Goal: Information Seeking & Learning: Learn about a topic

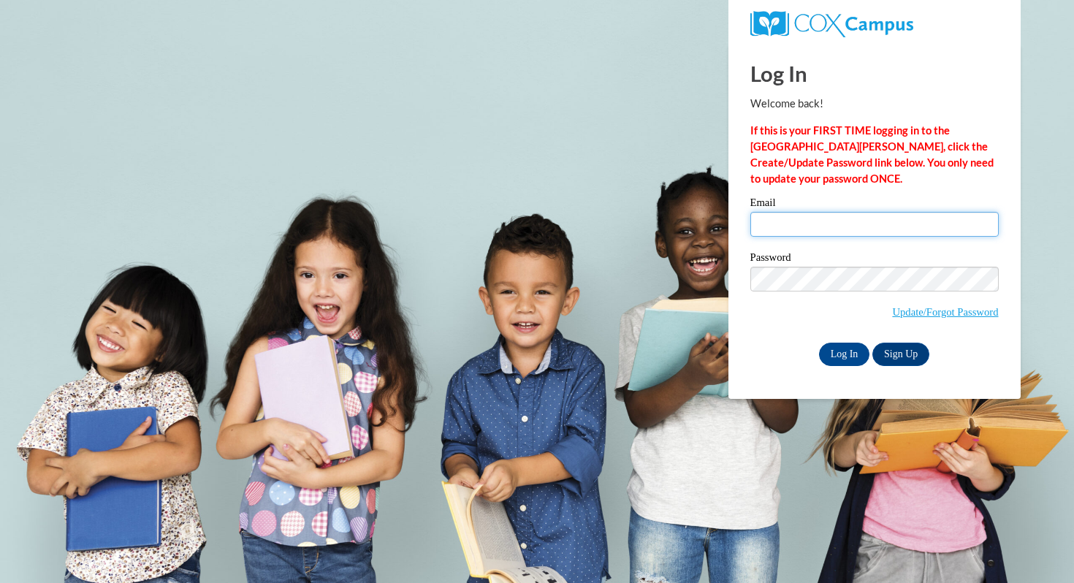
click at [830, 225] on input "Email" at bounding box center [874, 224] width 248 height 25
type input "twrolstad@mtsd.k12.wi.us"
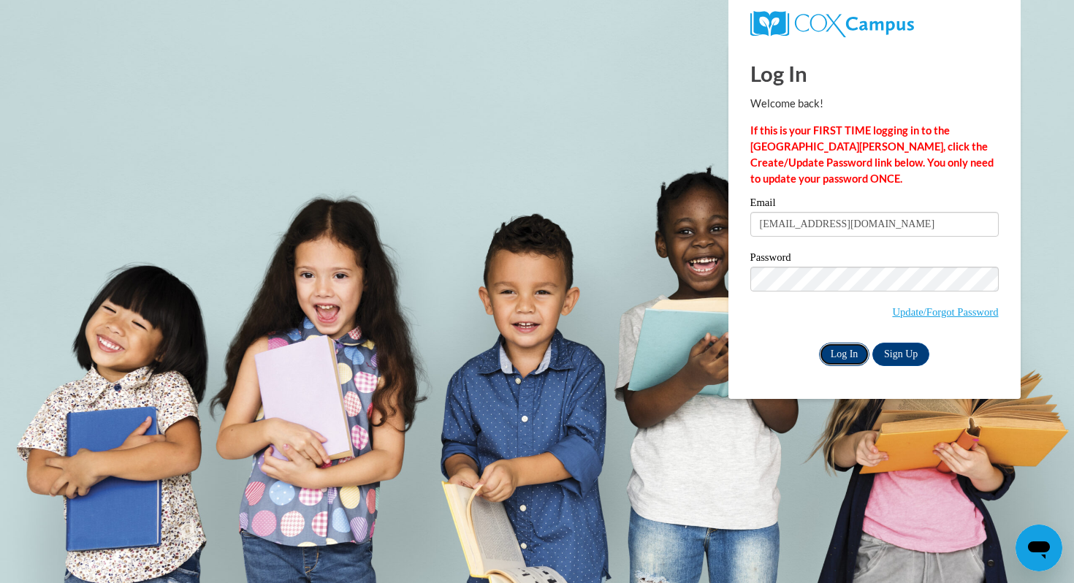
click at [844, 350] on input "Log In" at bounding box center [844, 354] width 51 height 23
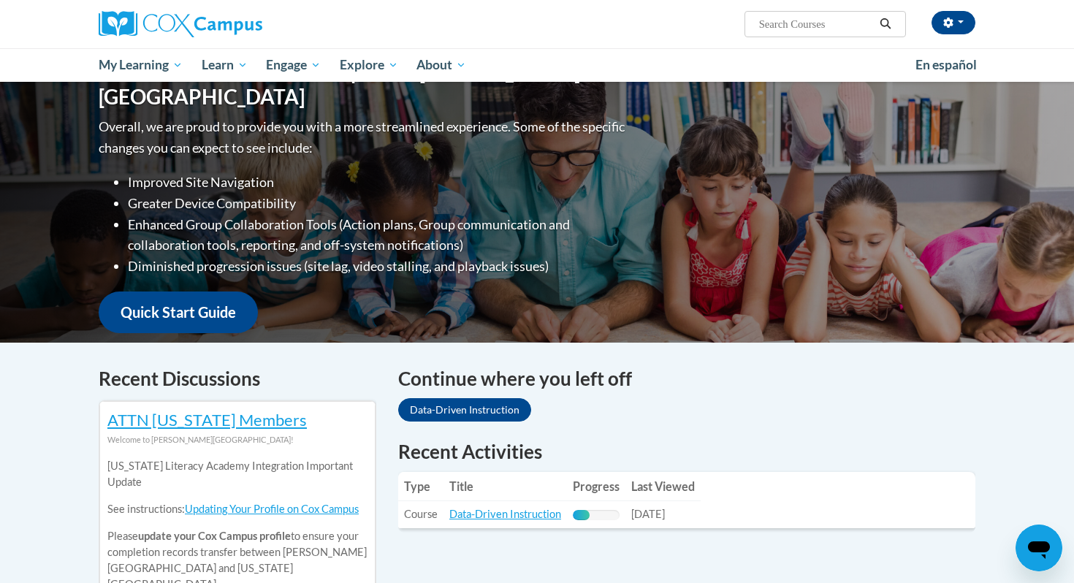
scroll to position [169, 0]
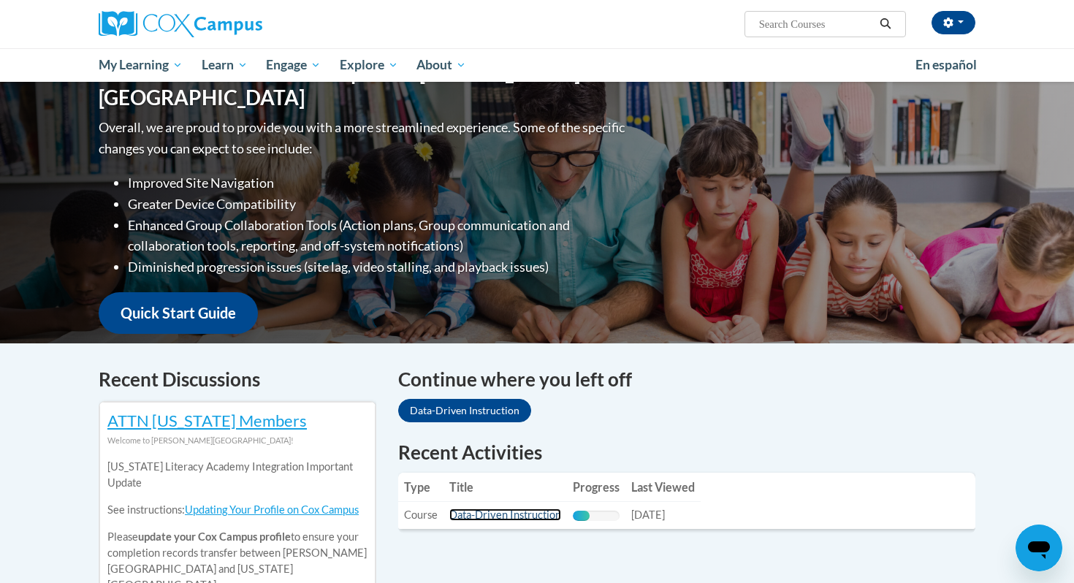
click at [518, 513] on link "Data-Driven Instruction" at bounding box center [505, 514] width 112 height 12
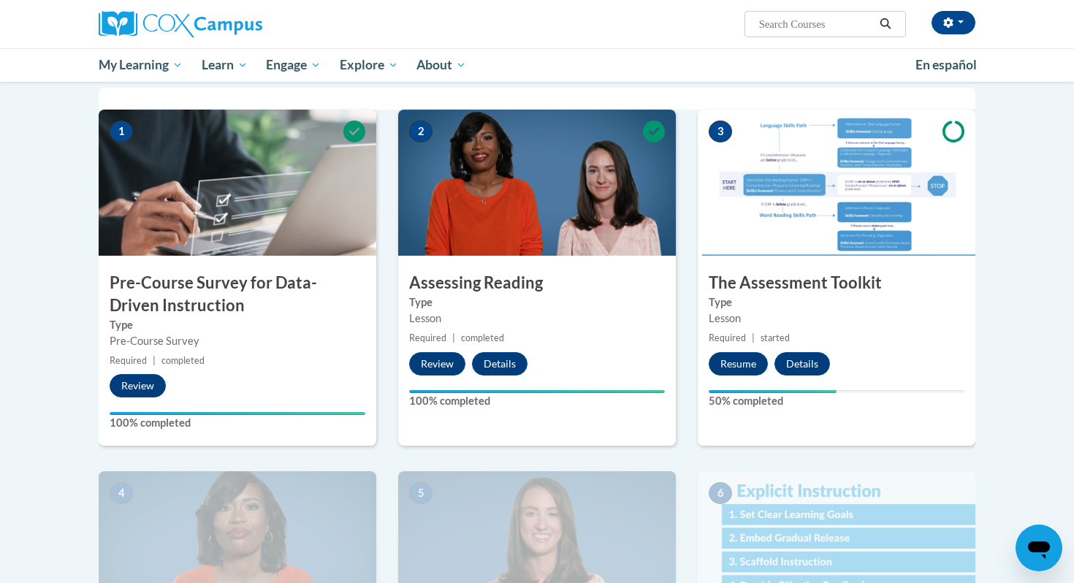
scroll to position [399, 0]
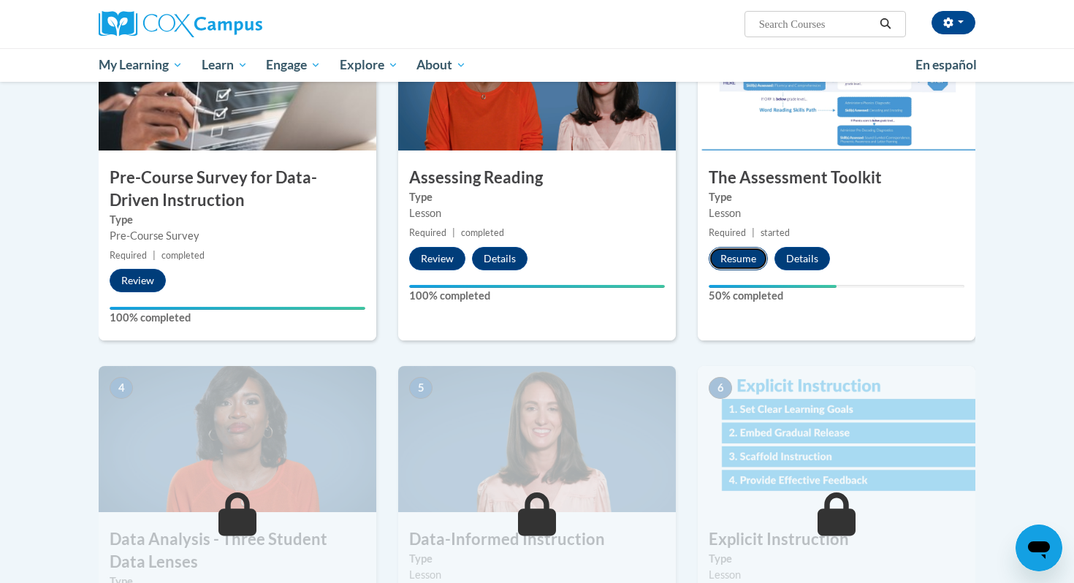
click at [750, 267] on button "Resume" at bounding box center [737, 258] width 59 height 23
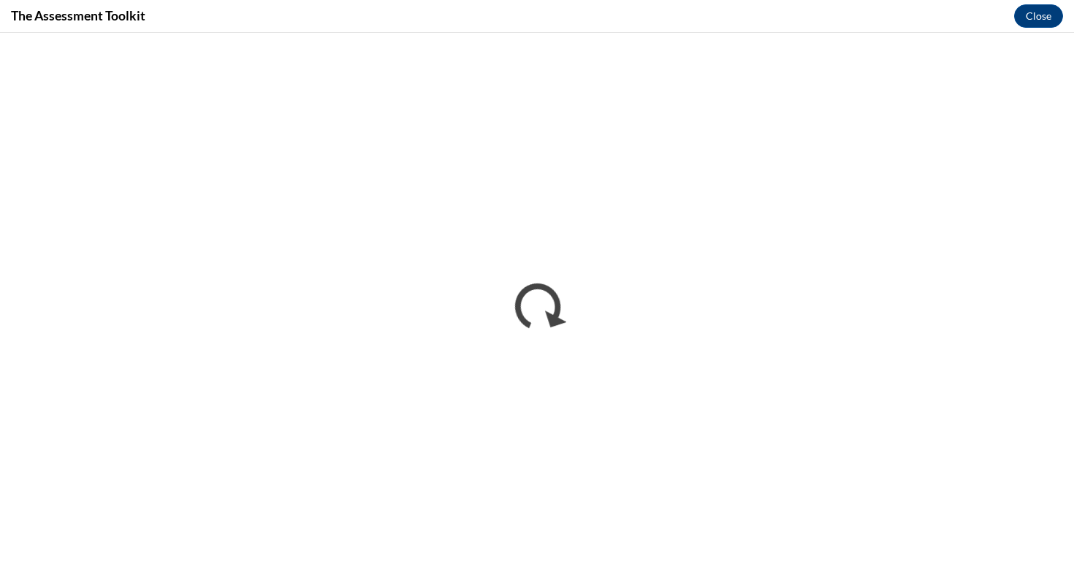
scroll to position [0, 0]
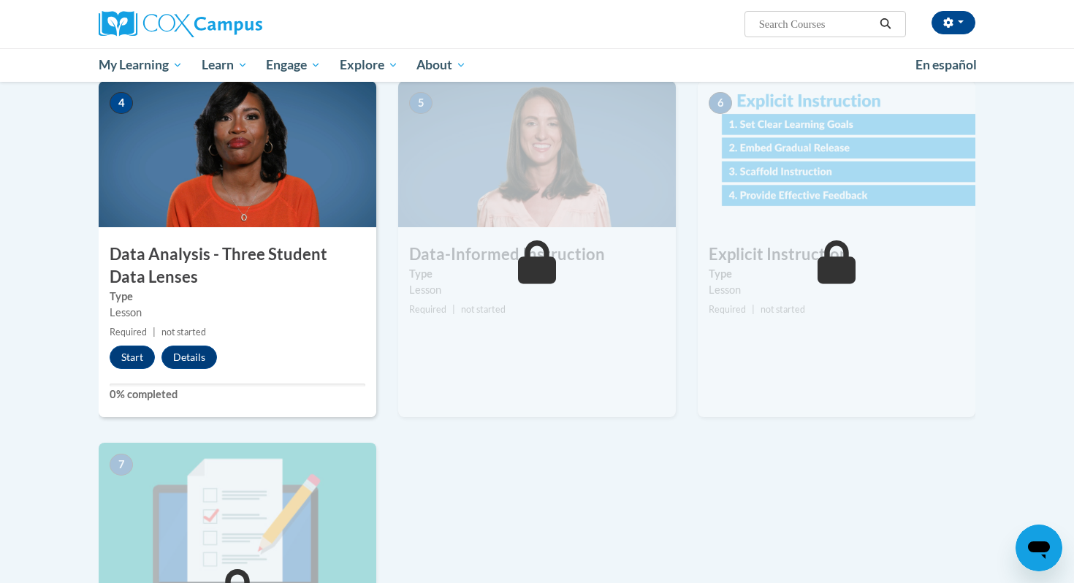
scroll to position [684, 0]
click at [133, 354] on button "Start" at bounding box center [132, 356] width 45 height 23
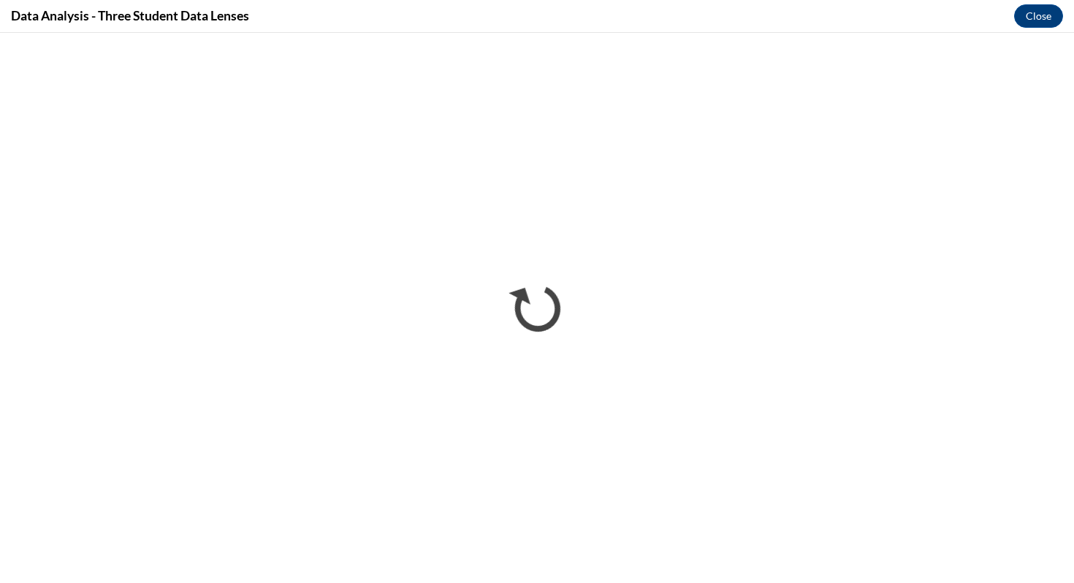
scroll to position [0, 0]
